Goal: Transaction & Acquisition: Purchase product/service

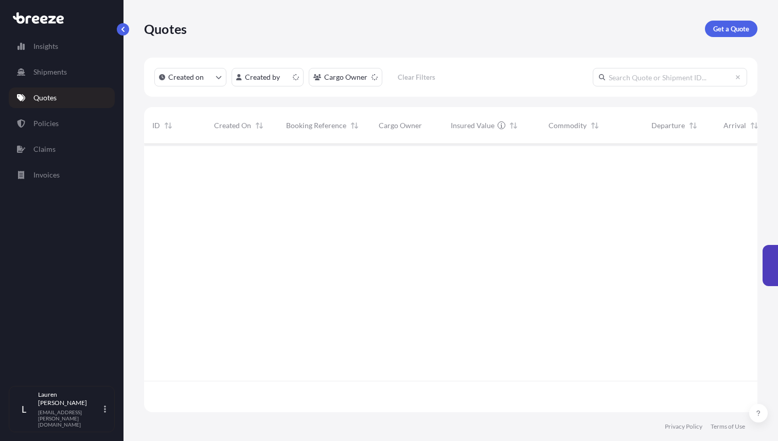
scroll to position [274, 613]
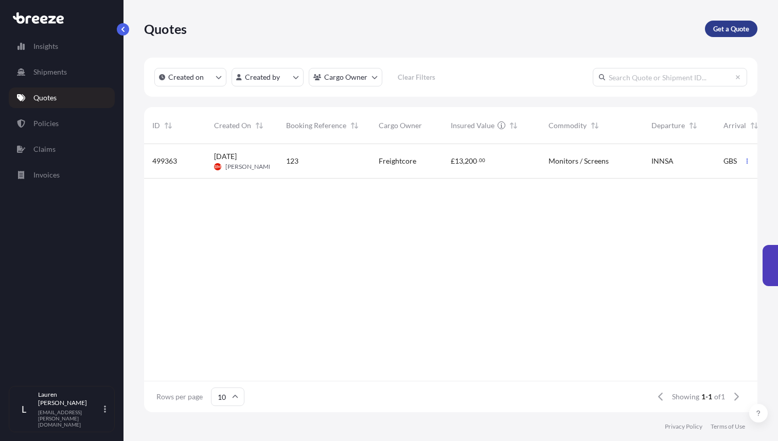
click at [742, 31] on p "Get a Quote" at bounding box center [731, 29] width 36 height 10
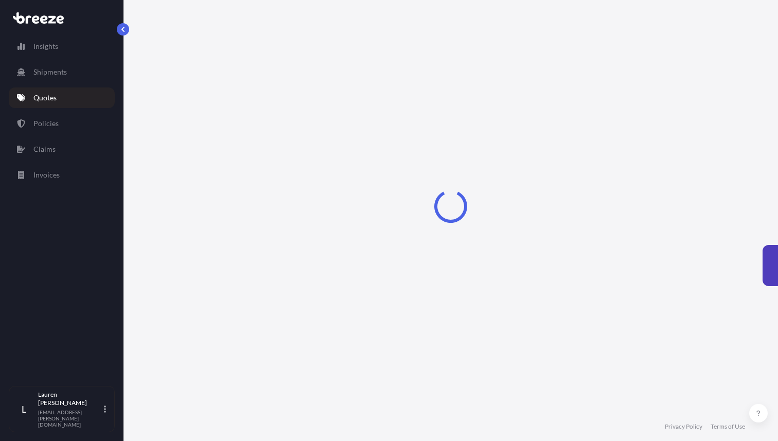
select select "Sea"
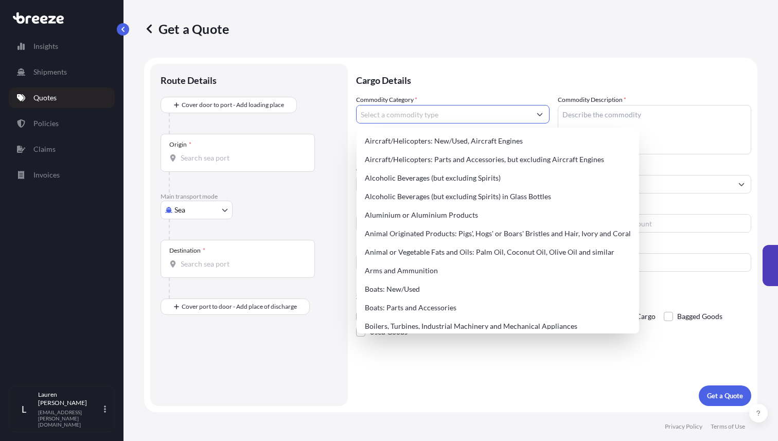
click at [417, 116] on input "Commodity Category *" at bounding box center [443, 114] width 174 height 19
click at [465, 389] on div "Cargo Details Commodity Category * Commodity Description * Commodity Value * £ …" at bounding box center [553, 235] width 395 height 342
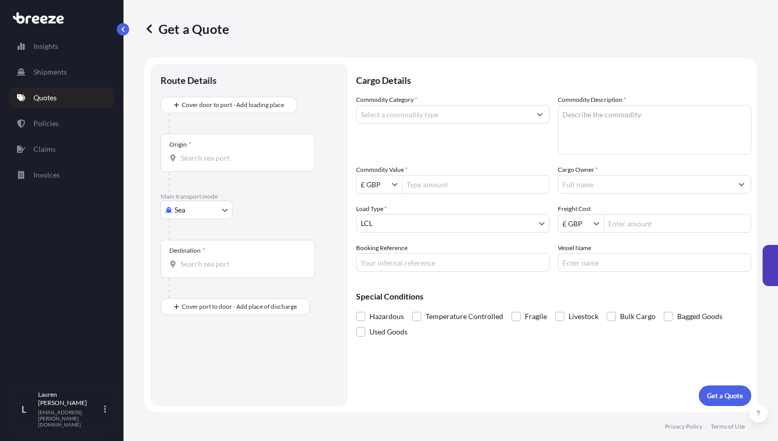
click at [437, 232] on body "Aircraft/Helicopters: New/Used, Aircraft Engines Aircraft/Helicopters: Parts an…" at bounding box center [389, 220] width 778 height 441
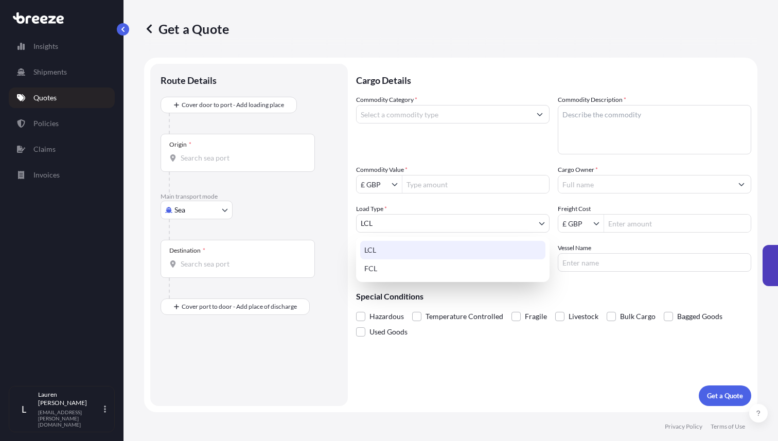
click at [421, 267] on div "FCL" at bounding box center [452, 268] width 185 height 19
select select "2"
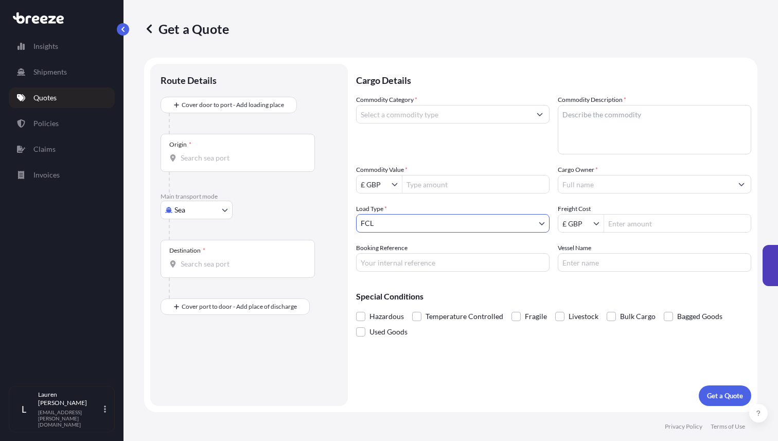
click at [626, 224] on input "Freight Cost" at bounding box center [677, 223] width 147 height 19
type input "1,250"
click at [386, 262] on input "Booking Reference" at bounding box center [452, 262] width 193 height 19
paste input "B-GBGB509-EBEV"
type input "B-GBGB509-EBEV"
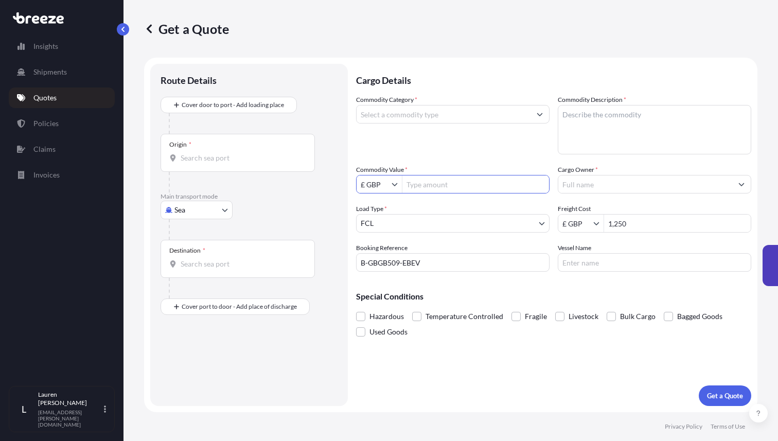
click at [429, 182] on input "Commodity Value *" at bounding box center [475, 184] width 147 height 19
click at [439, 119] on input "Commodity Category *" at bounding box center [443, 114] width 174 height 19
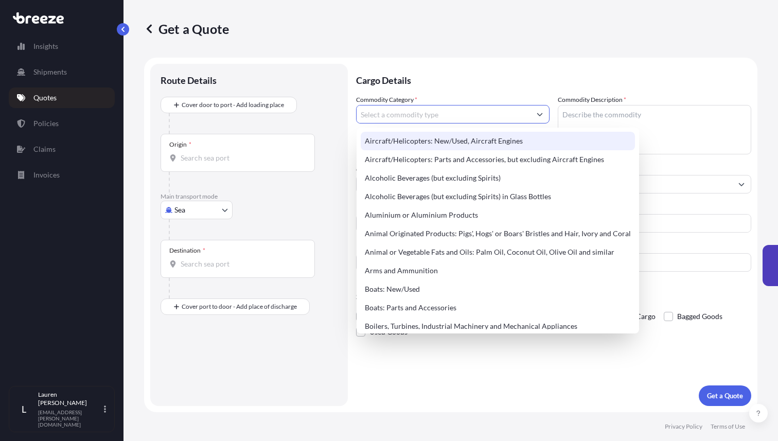
click at [504, 60] on form "Route Details Cover door to port - Add loading place Place of loading Road Road…" at bounding box center [450, 235] width 613 height 354
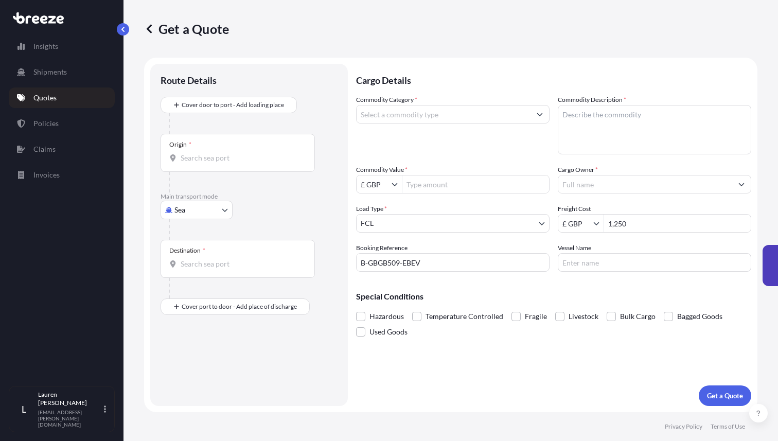
click at [432, 178] on input "Commodity Value *" at bounding box center [475, 184] width 147 height 19
type input "170,000"
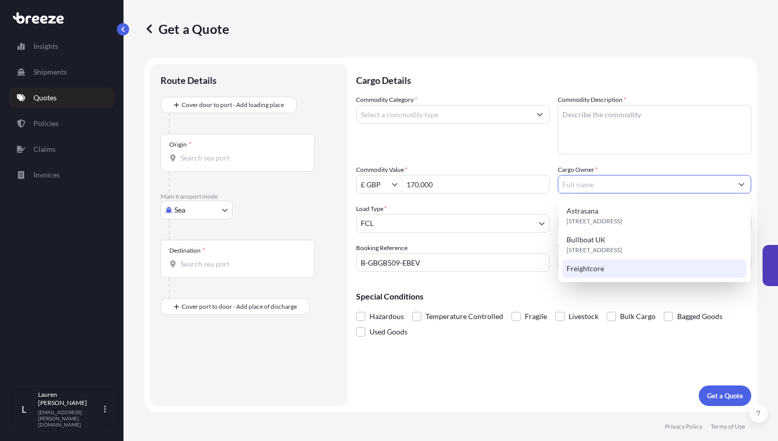
click at [598, 268] on span "Freightcore" at bounding box center [585, 268] width 38 height 10
type input "Freightcore"
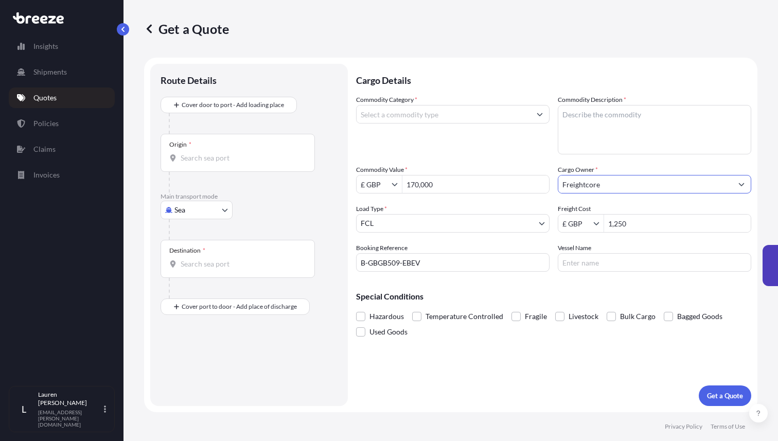
click at [577, 259] on input "Vessel Name" at bounding box center [654, 262] width 193 height 19
click at [586, 116] on textarea "Commodity Description *" at bounding box center [654, 129] width 193 height 49
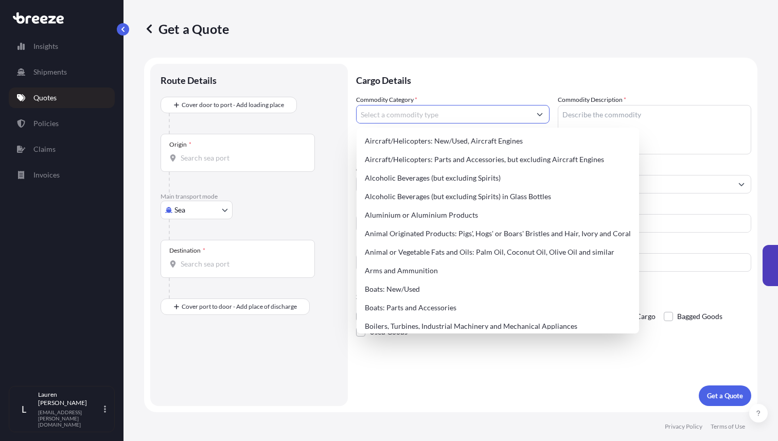
click at [388, 121] on input "Commodity Category *" at bounding box center [443, 114] width 174 height 19
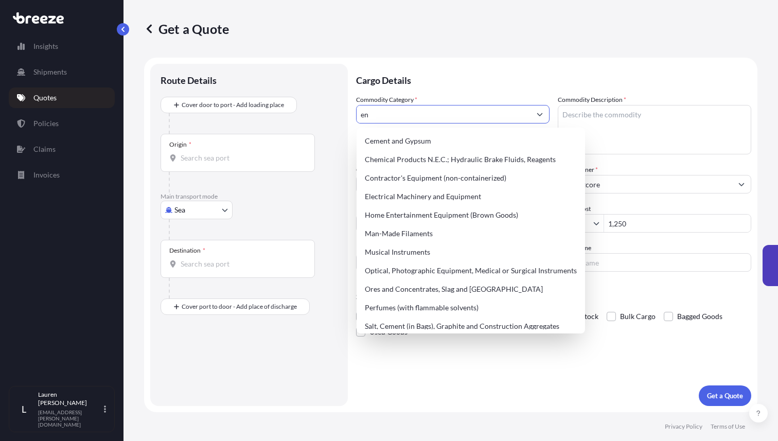
type input "e"
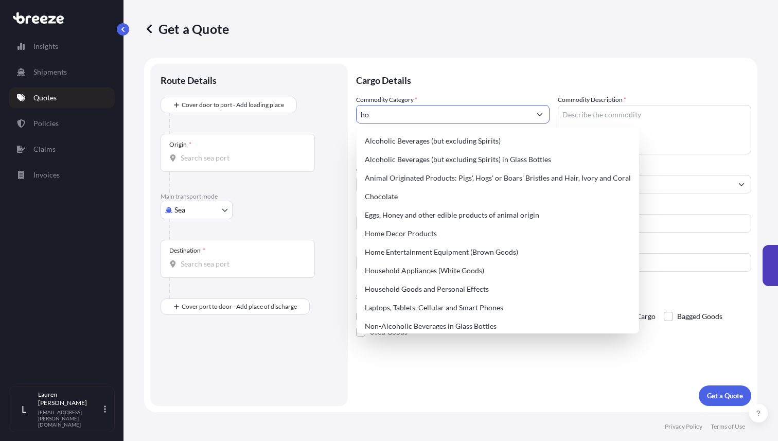
type input "h"
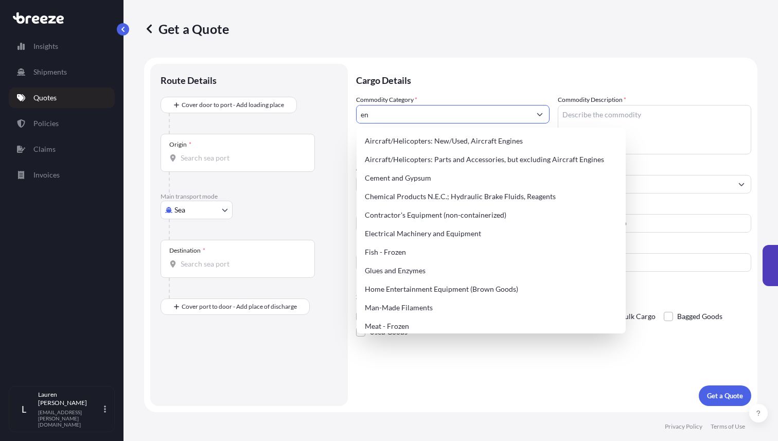
type input "e"
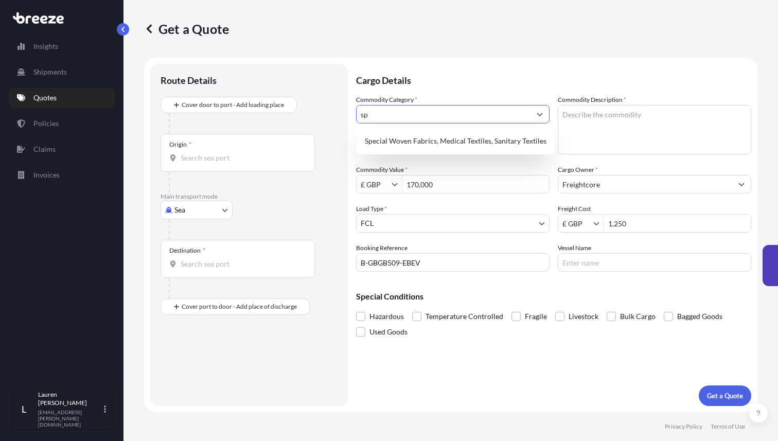
type input "s"
type input "m"
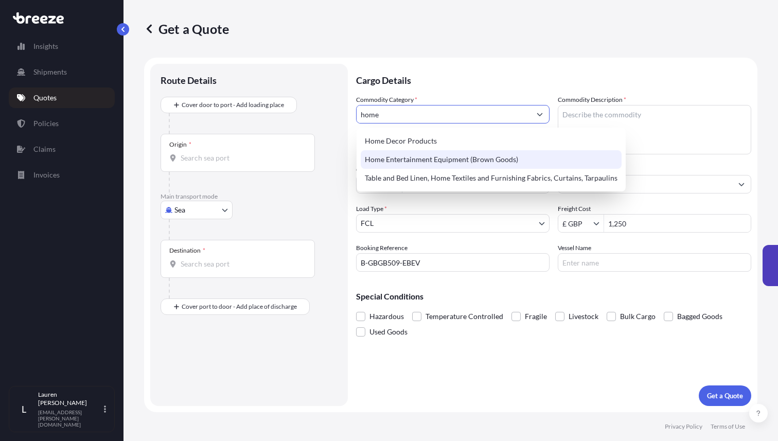
click at [499, 157] on div "Home Entertainment Equipment (Brown Goods)" at bounding box center [491, 159] width 261 height 19
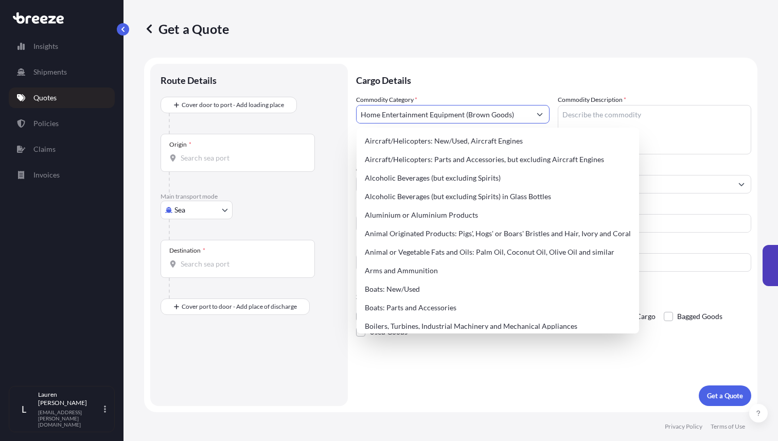
drag, startPoint x: 515, startPoint y: 113, endPoint x: 309, endPoint y: 113, distance: 206.2
click at [309, 113] on form "Route Details Cover door to port - Add loading place Place of loading Road Road…" at bounding box center [450, 235] width 613 height 354
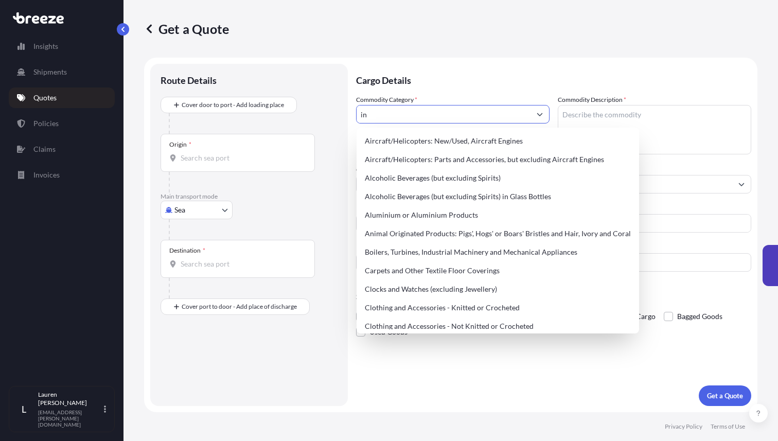
type input "i"
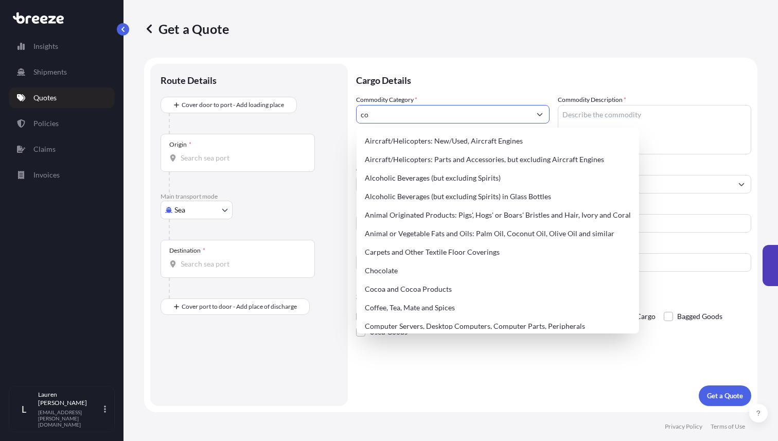
type input "c"
type input "u"
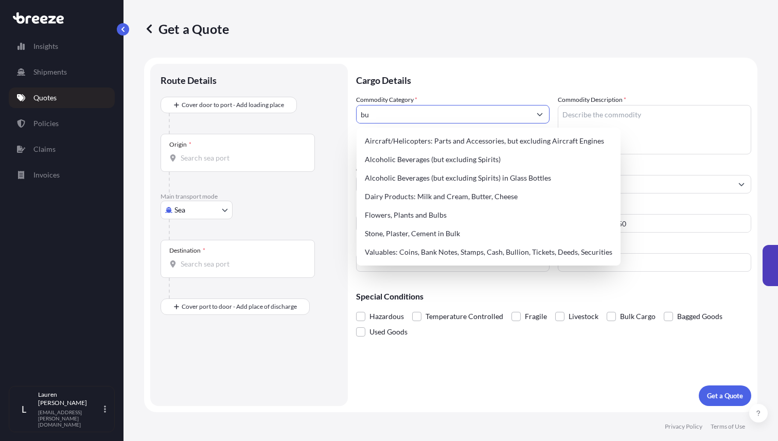
type input "b"
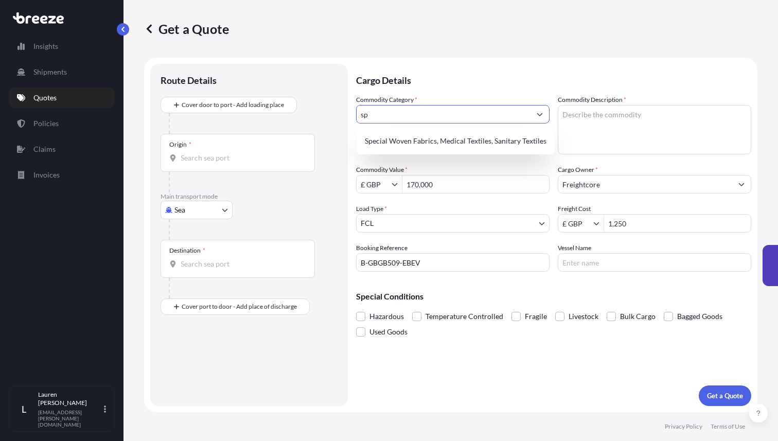
type input "s"
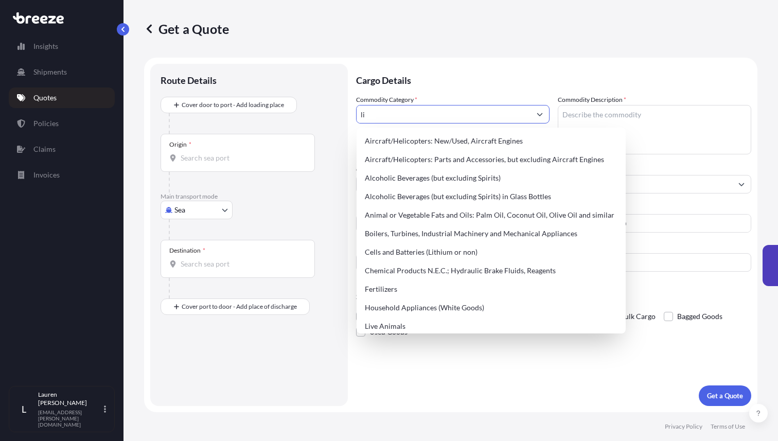
type input "l"
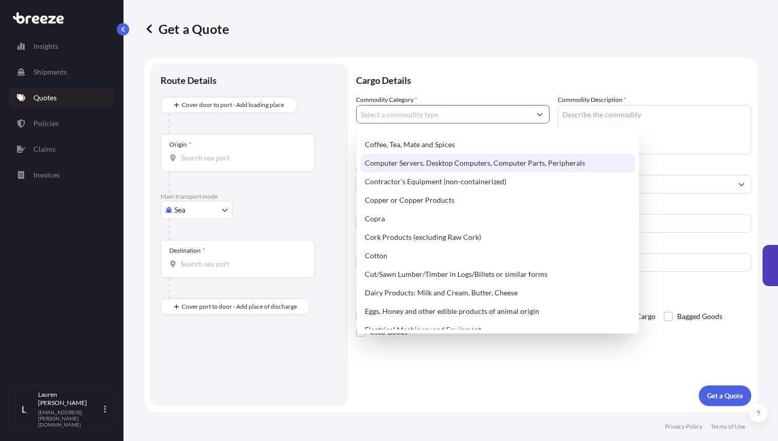
scroll to position [427, 0]
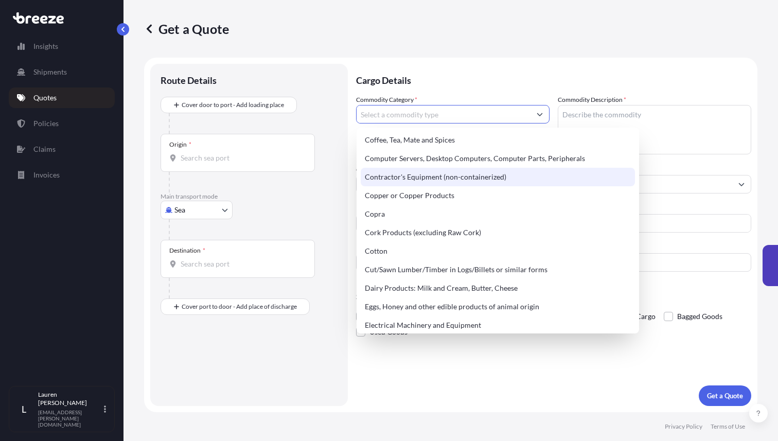
click at [460, 185] on div "Contractor's Equipment (non-containerized)" at bounding box center [498, 177] width 274 height 19
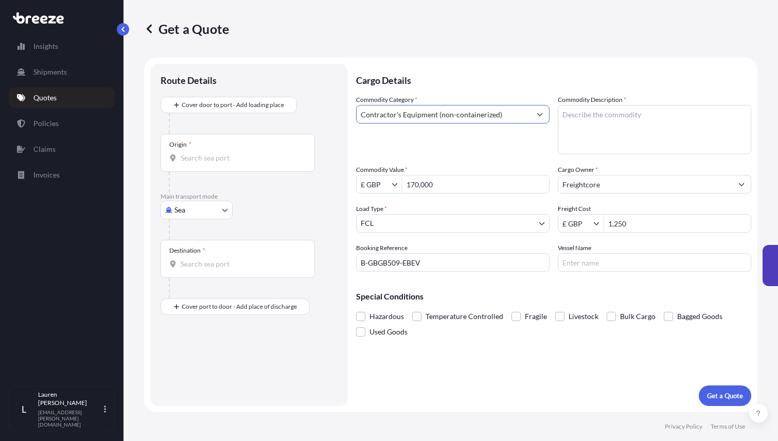
click at [453, 121] on input "Contractor's Equipment (non-containerized)" at bounding box center [443, 114] width 174 height 19
click at [456, 112] on input "Contractor's Equipment (non-containerized)" at bounding box center [443, 114] width 174 height 19
click at [517, 113] on input "Contractor's Equipment (non-containerized)" at bounding box center [443, 114] width 174 height 19
click at [541, 113] on icon "Show suggestions" at bounding box center [539, 114] width 6 height 6
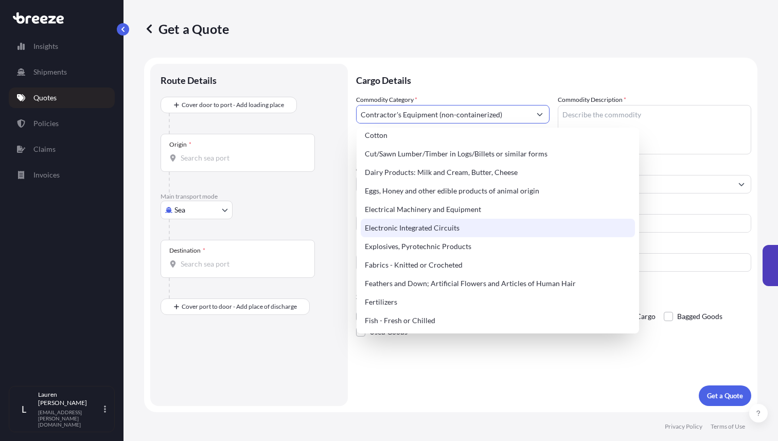
scroll to position [549, 0]
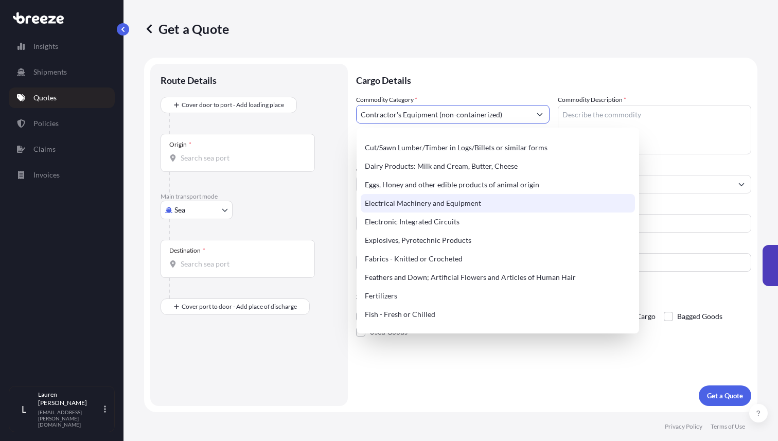
click at [451, 209] on div "Electrical Machinery and Equipment" at bounding box center [498, 203] width 274 height 19
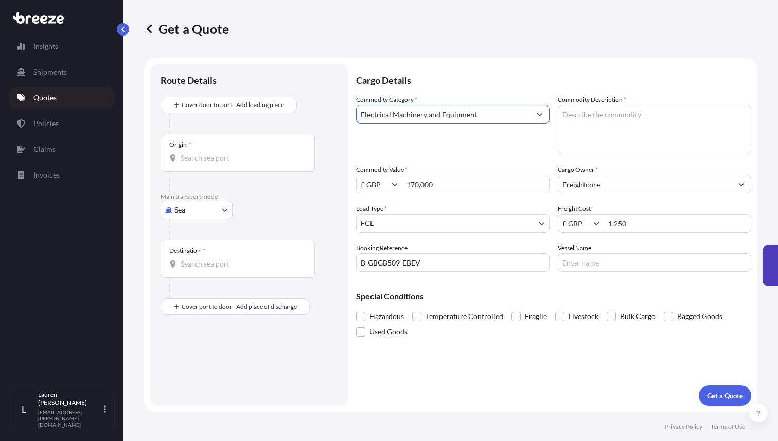
type input "Electrical Machinery and Equipment"
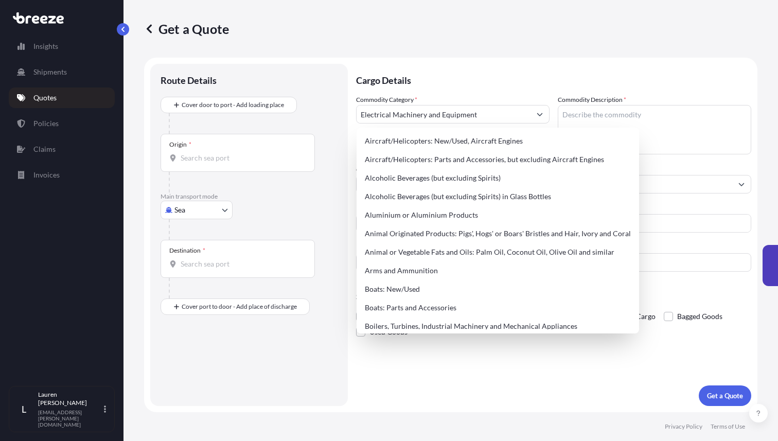
click at [504, 83] on p "Cargo Details" at bounding box center [553, 79] width 395 height 31
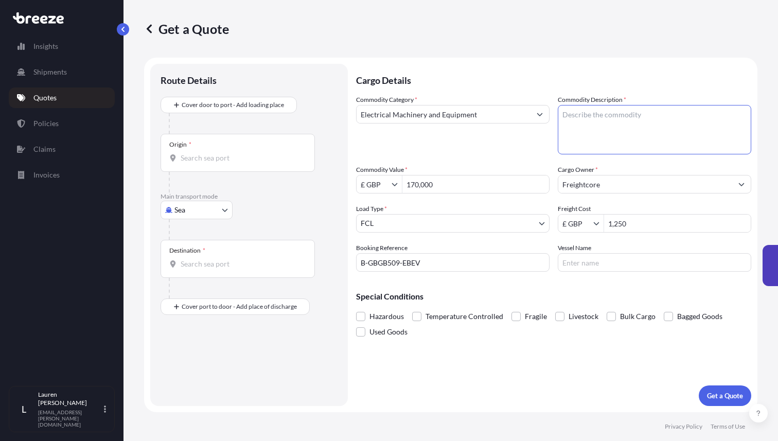
click at [607, 130] on textarea "Commodity Description *" at bounding box center [654, 129] width 193 height 49
type textarea "40 stackable pallets of entertainment technology"
click at [720, 397] on p "Get a Quote" at bounding box center [725, 395] width 36 height 10
click at [210, 155] on input "Origin * Please select an origin" at bounding box center [241, 158] width 121 height 10
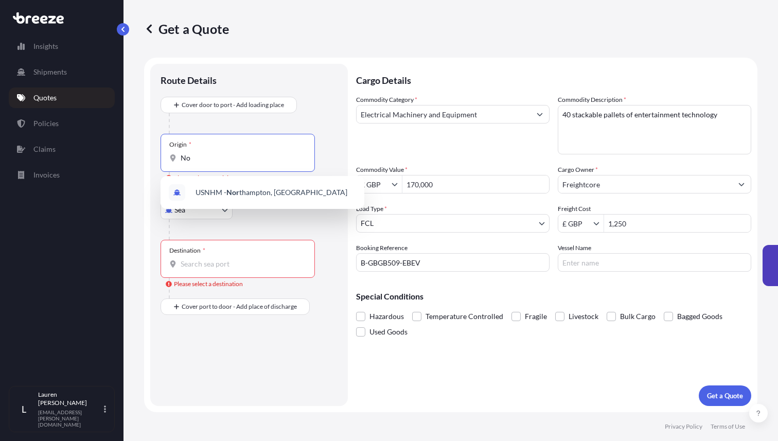
type input "N"
click at [202, 157] on input "Origin * Please select an origin" at bounding box center [241, 158] width 121 height 10
type input "N"
type input "u"
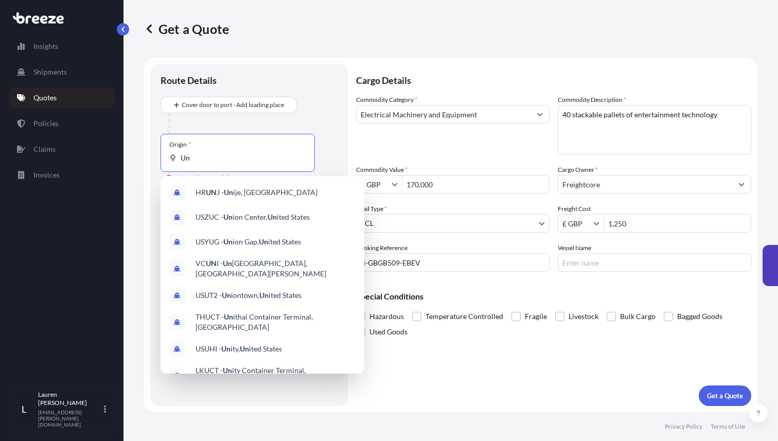
type input "U"
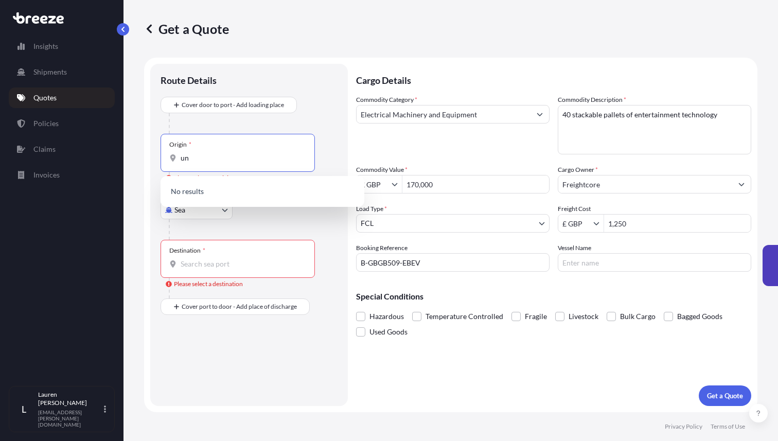
type input "u"
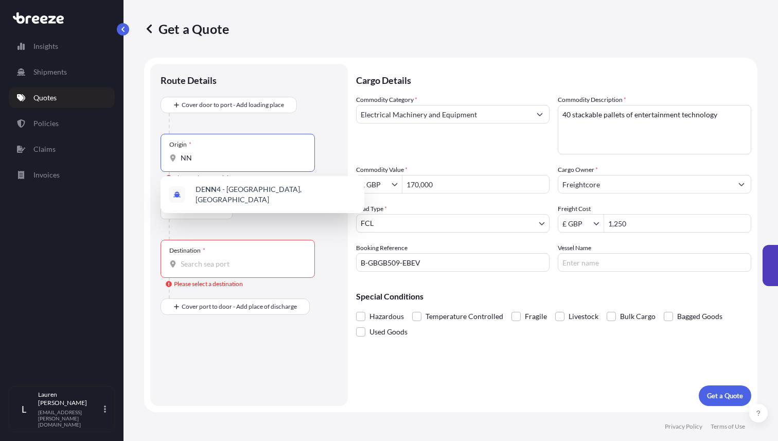
type input "N"
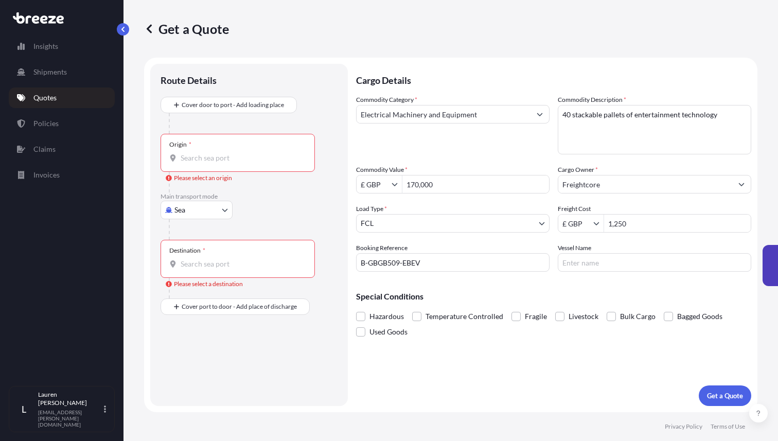
click at [203, 239] on div at bounding box center [253, 229] width 169 height 21
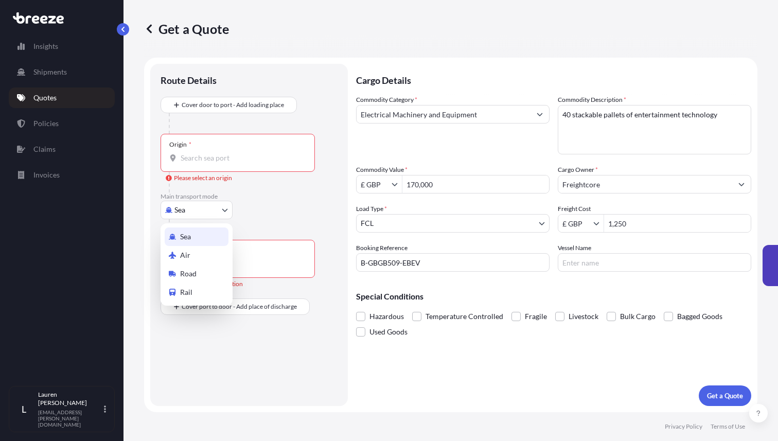
click at [205, 214] on body "0 options available. Insights Shipments Quotes Policies Claims Invoices L [PERS…" at bounding box center [389, 220] width 778 height 441
click at [189, 275] on span "Road" at bounding box center [188, 273] width 16 height 10
select select "Road"
select select "1"
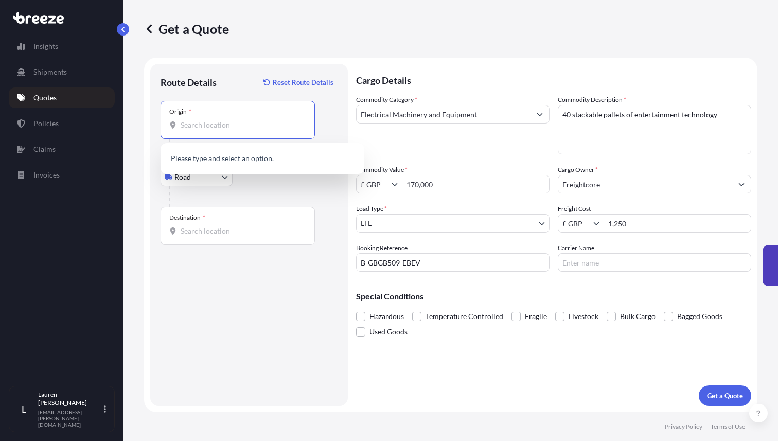
click at [215, 120] on input "Origin *" at bounding box center [241, 125] width 121 height 10
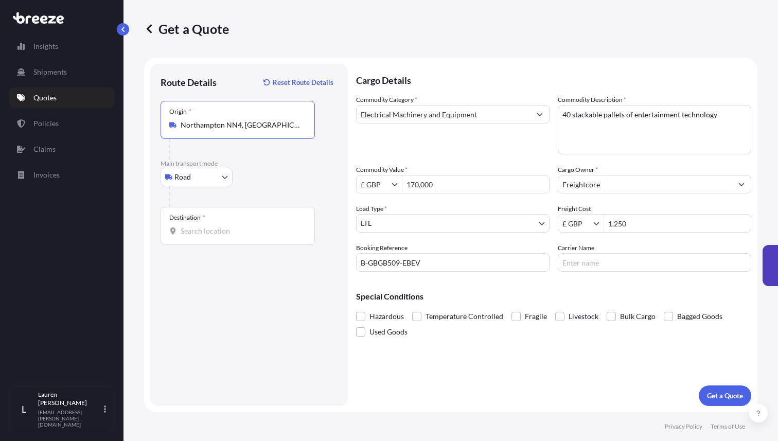
type input "Northampton NN4, [GEOGRAPHIC_DATA]"
click at [191, 233] on input "Destination *" at bounding box center [241, 231] width 121 height 10
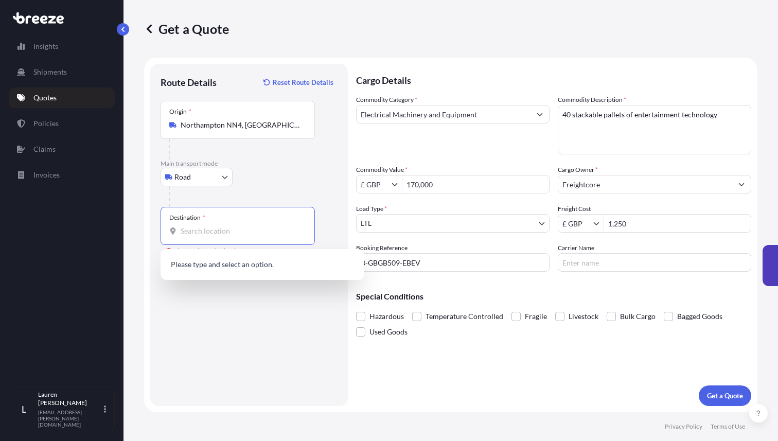
click at [191, 227] on input "Destination * Please select a destination" at bounding box center [241, 231] width 121 height 10
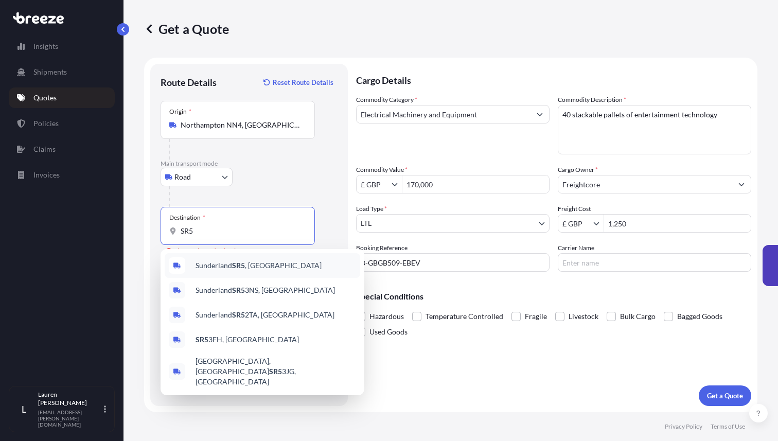
click at [224, 263] on span "Sunderland SR5 , [GEOGRAPHIC_DATA]" at bounding box center [258, 265] width 126 height 10
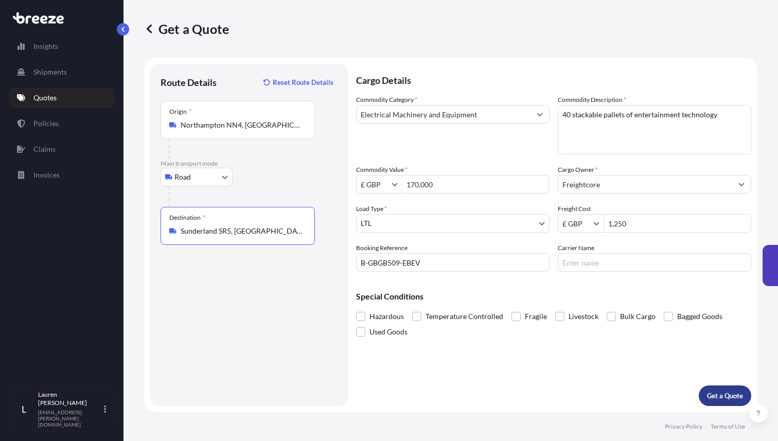
type input "Sunderland SR5, [GEOGRAPHIC_DATA]"
click at [723, 391] on p "Get a Quote" at bounding box center [725, 395] width 36 height 10
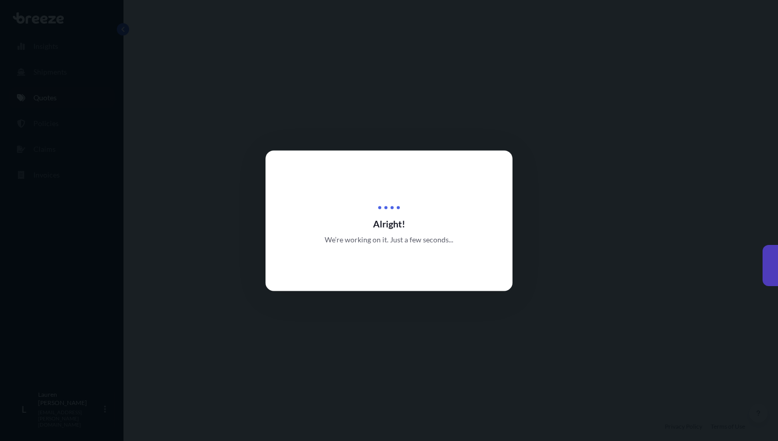
select select "Road"
select select "1"
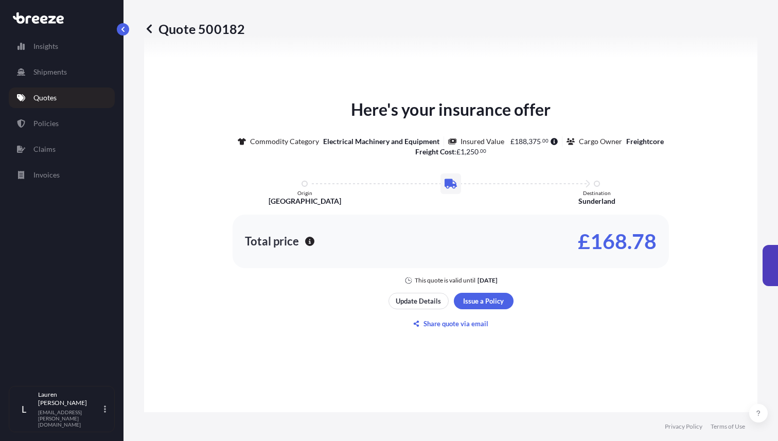
scroll to position [441, 0]
